Goal: Transaction & Acquisition: Purchase product/service

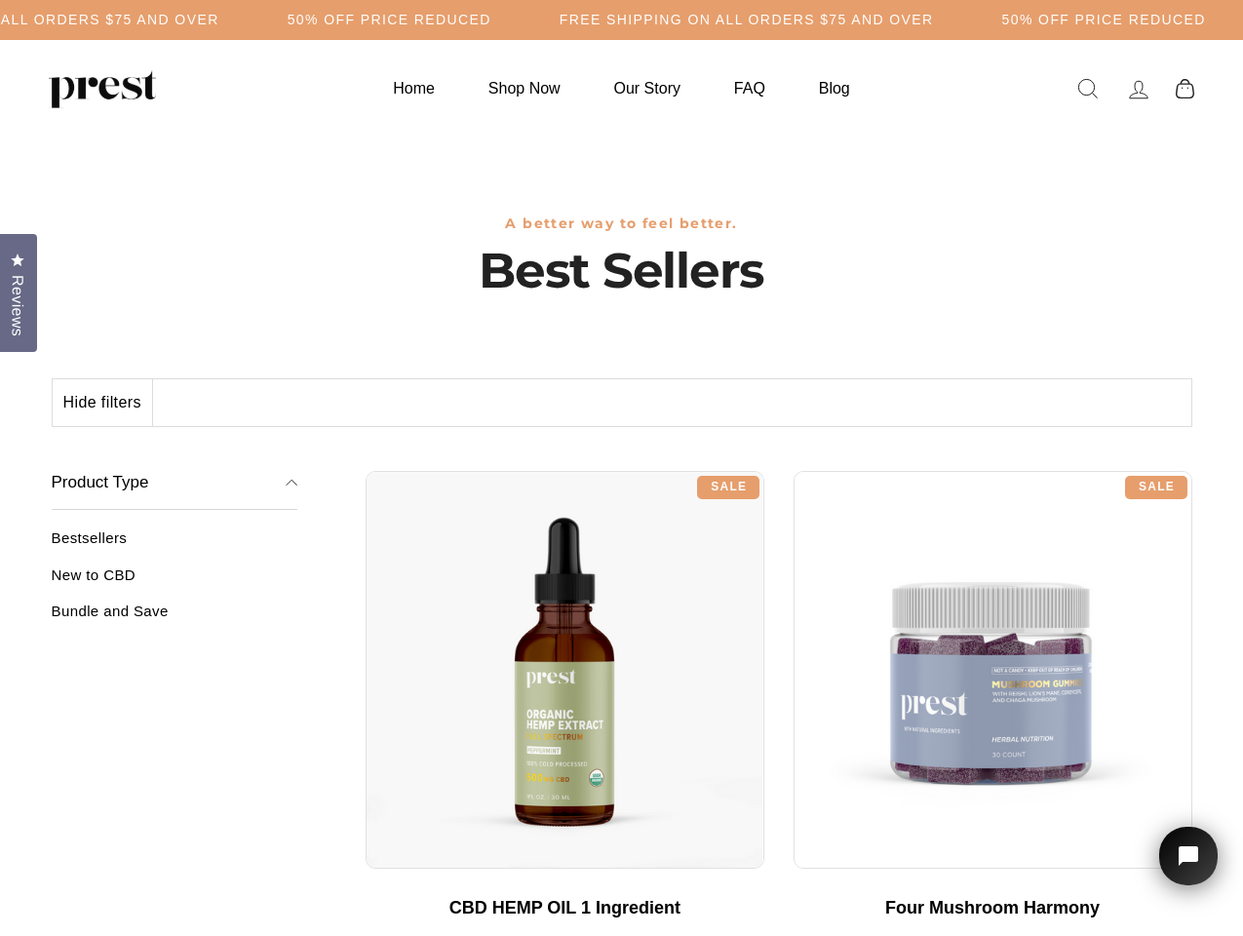
click at [621, 468] on div "**********" at bounding box center [779, 463] width 827 height 15
click at [492, 20] on h5 "50% OFF PRICE REDUCED" at bounding box center [390, 20] width 204 height 17
click at [103, 403] on button "Hide filters" at bounding box center [103, 402] width 100 height 47
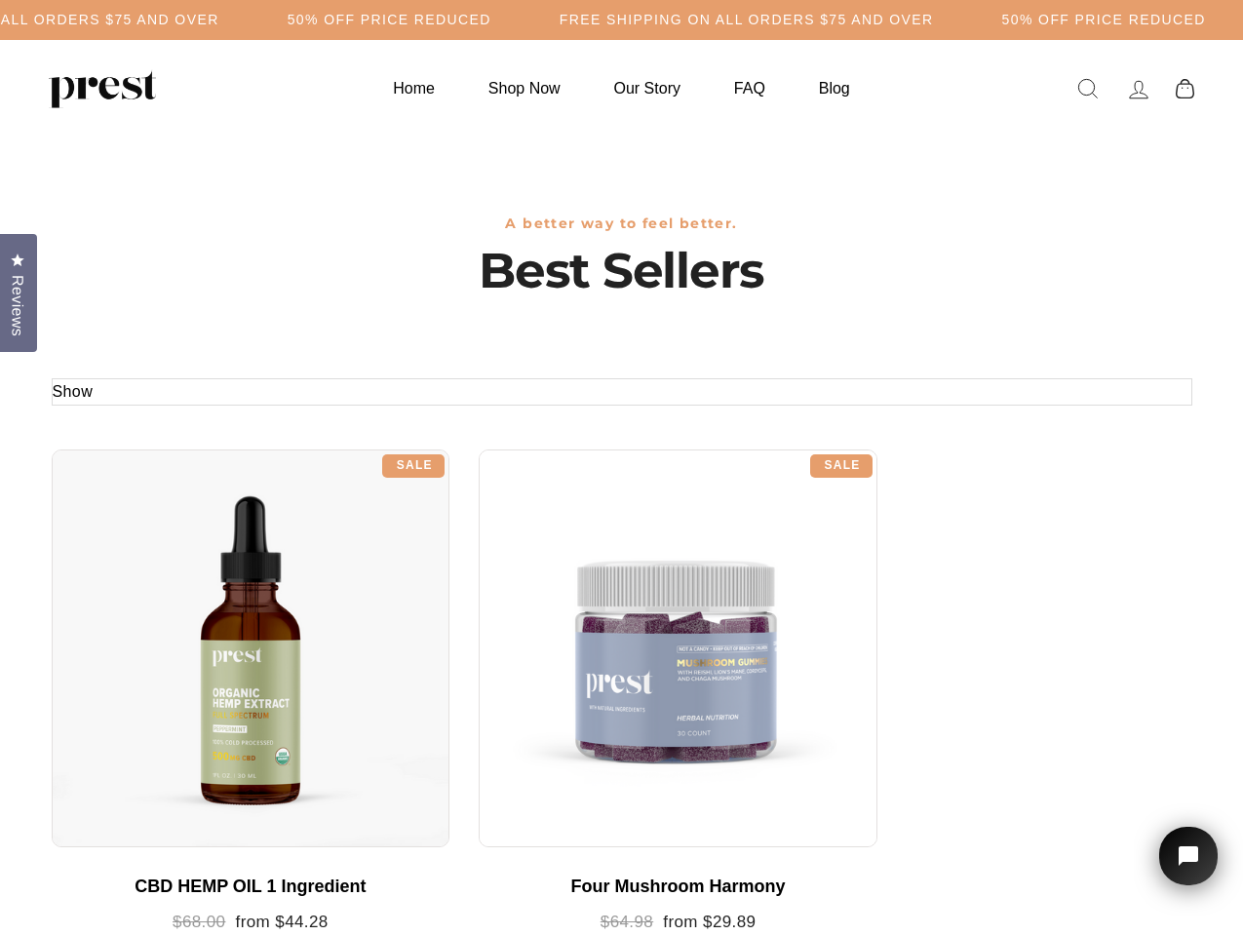
click at [175, 582] on div at bounding box center [251, 649] width 399 height 399
click at [175, 618] on div at bounding box center [251, 649] width 399 height 399
click at [19, 291] on span "Reviews" at bounding box center [17, 305] width 25 height 61
click at [1189, 856] on icon "Open chat widget" at bounding box center [1200, 857] width 30 height 30
